Goal: Task Accomplishment & Management: Use online tool/utility

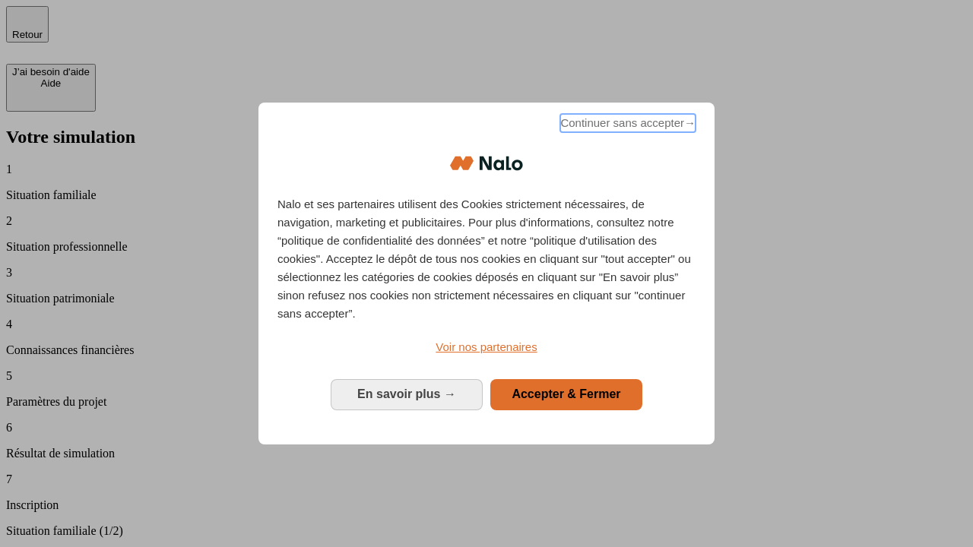
click at [626, 125] on span "Continuer sans accepter →" at bounding box center [627, 123] width 135 height 18
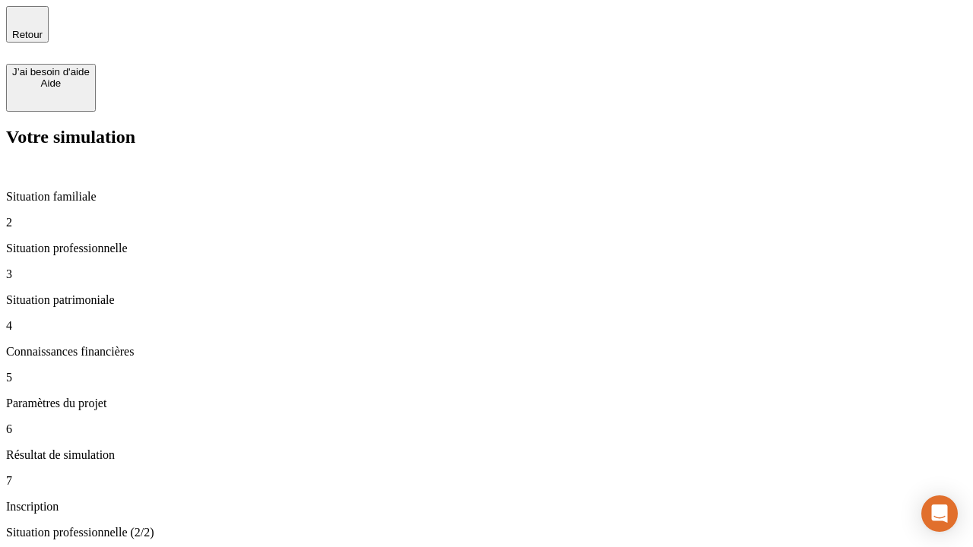
type input "30 000"
type input "40 000"
